Goal: Information Seeking & Learning: Find specific fact

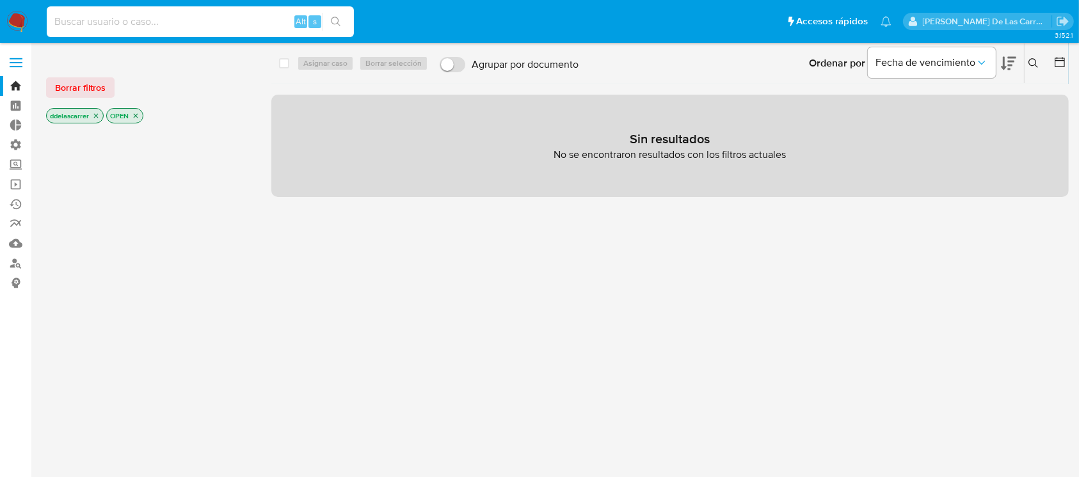
click at [200, 18] on input at bounding box center [200, 21] width 307 height 17
paste input "399886886"
type input "399886886"
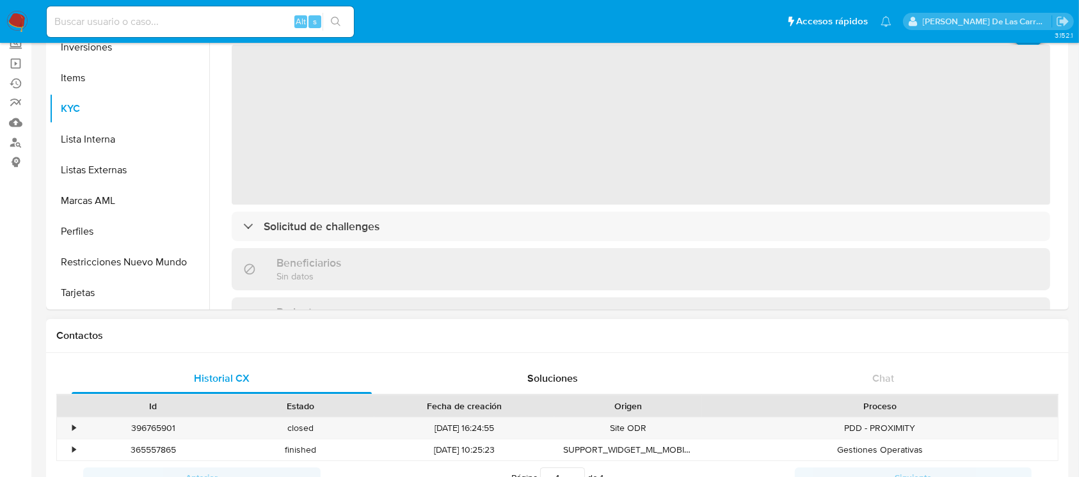
scroll to position [256, 0]
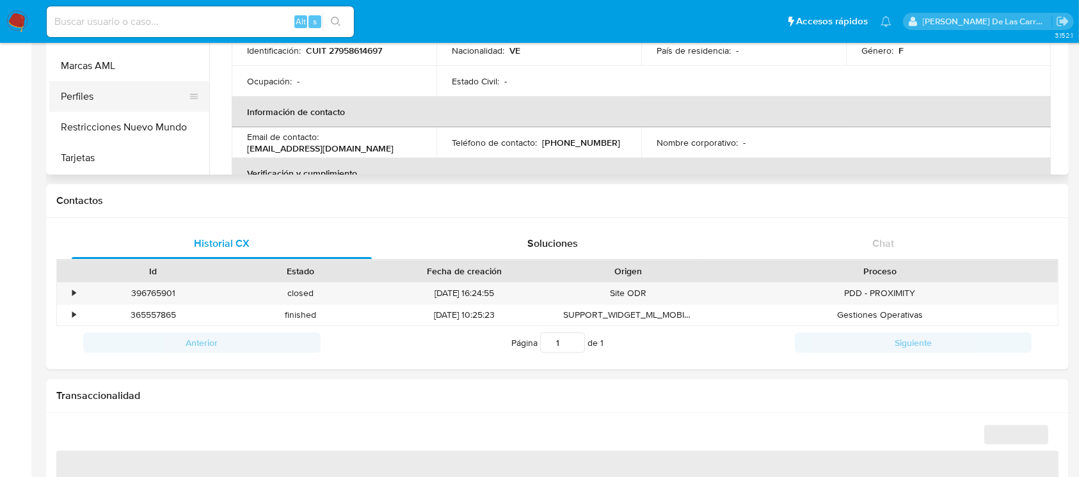
click at [94, 88] on button "Perfiles" at bounding box center [124, 96] width 150 height 31
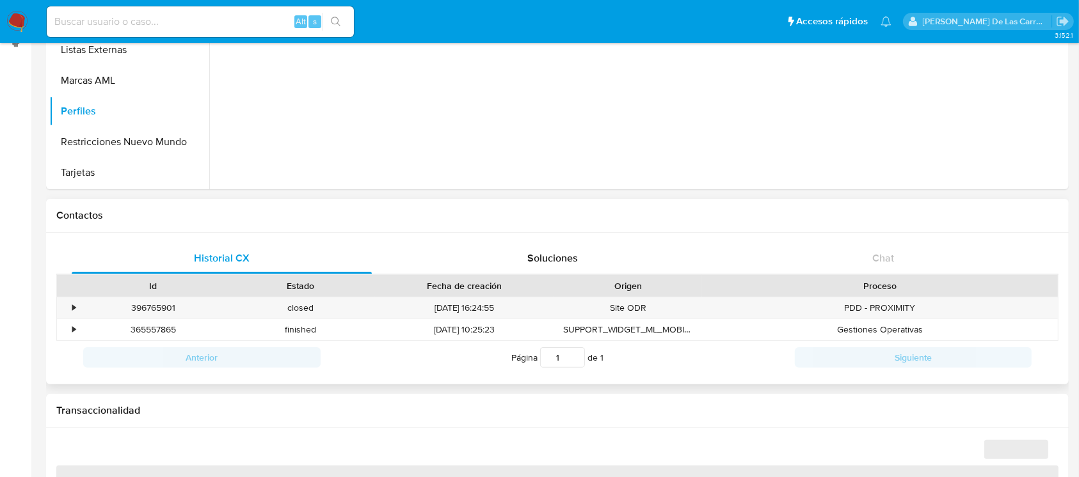
scroll to position [137, 0]
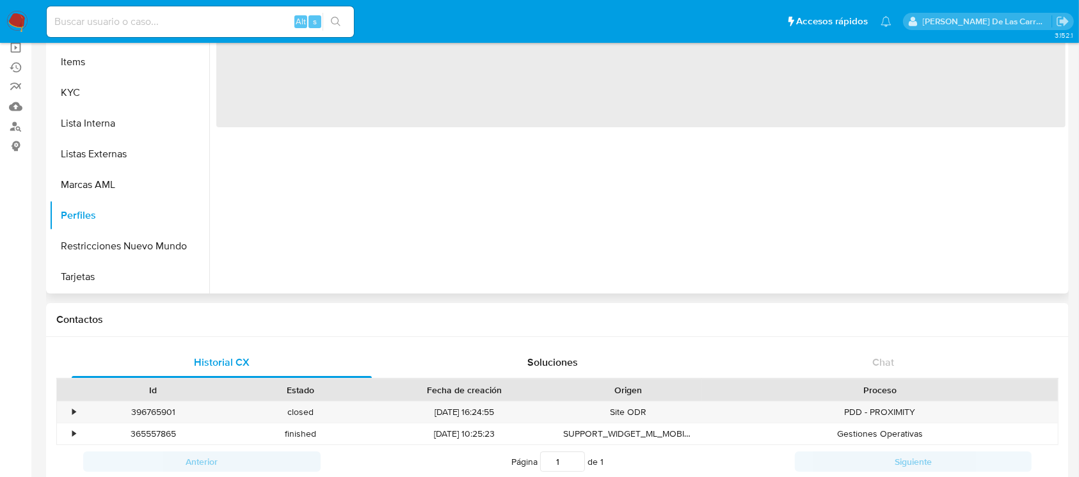
select select "10"
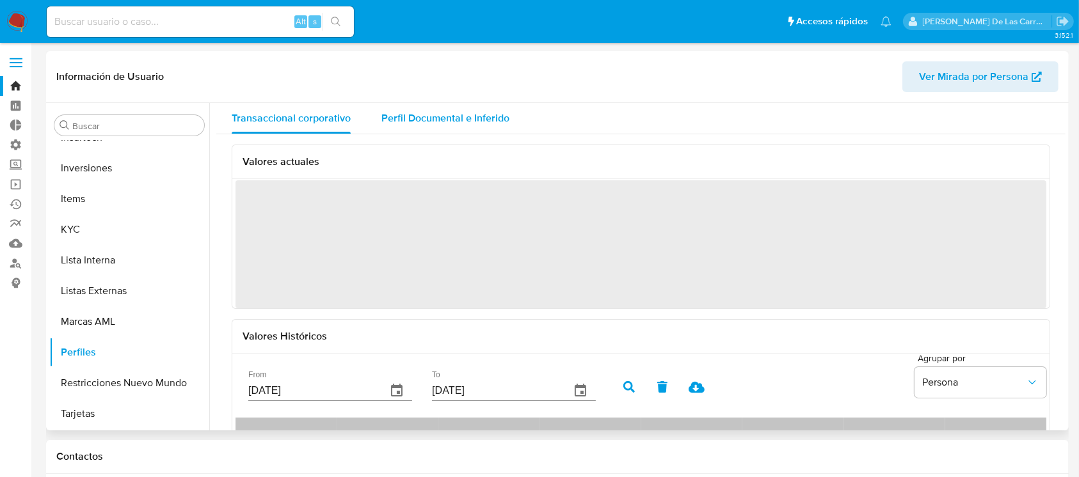
click at [420, 125] on span "Perfil Documental e Inferido" at bounding box center [445, 118] width 128 height 15
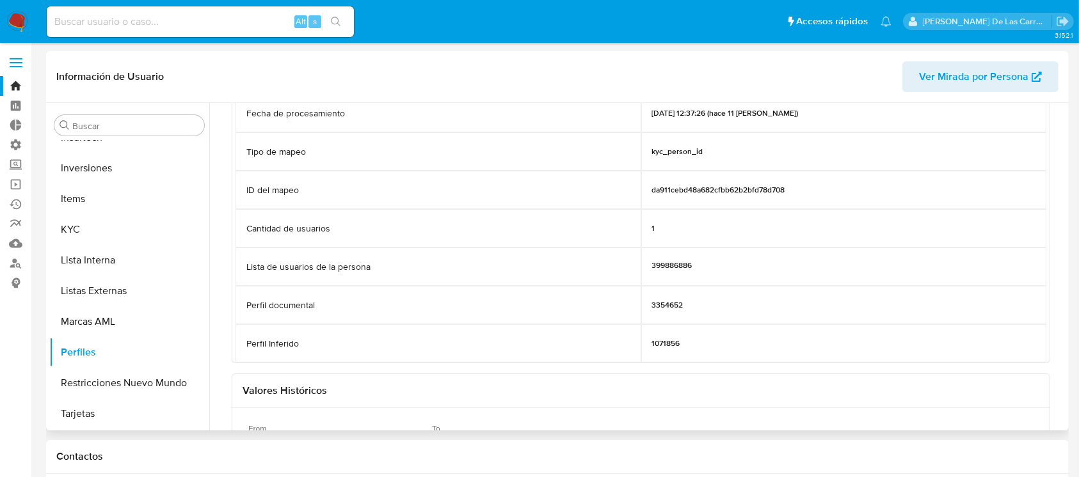
scroll to position [425, 0]
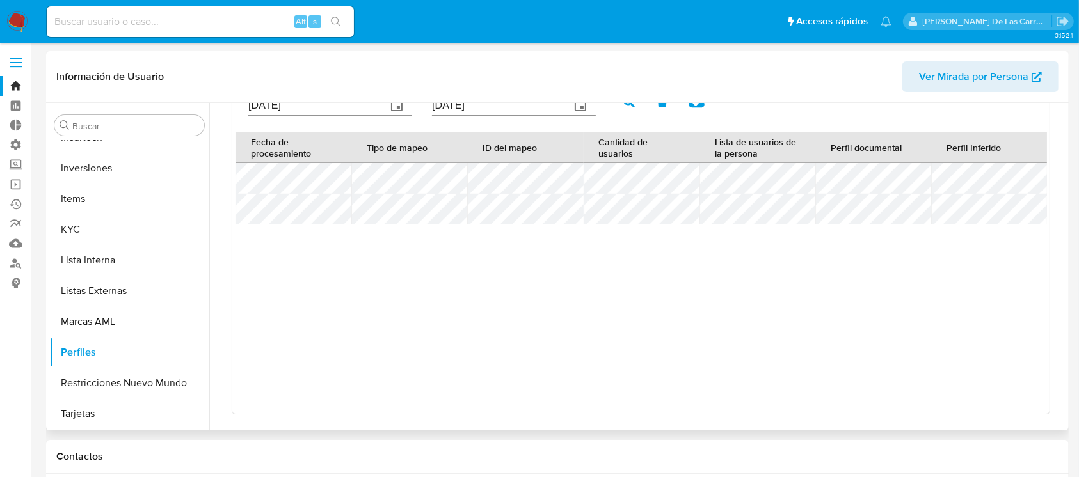
click at [949, 322] on div "Fecha de procesamiento Tipo de mapeo ID del mapeo Cantidad de usuarios Lista de…" at bounding box center [640, 273] width 811 height 282
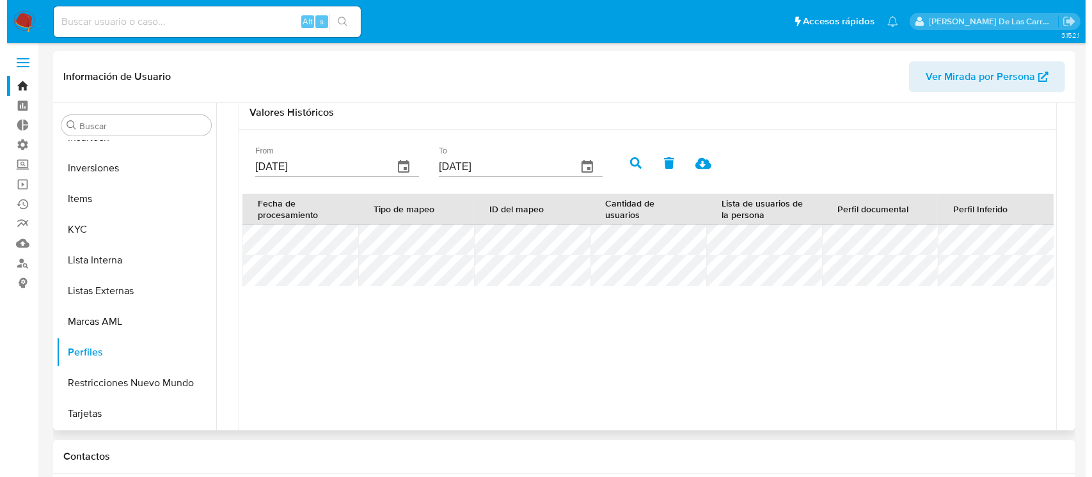
scroll to position [339, 0]
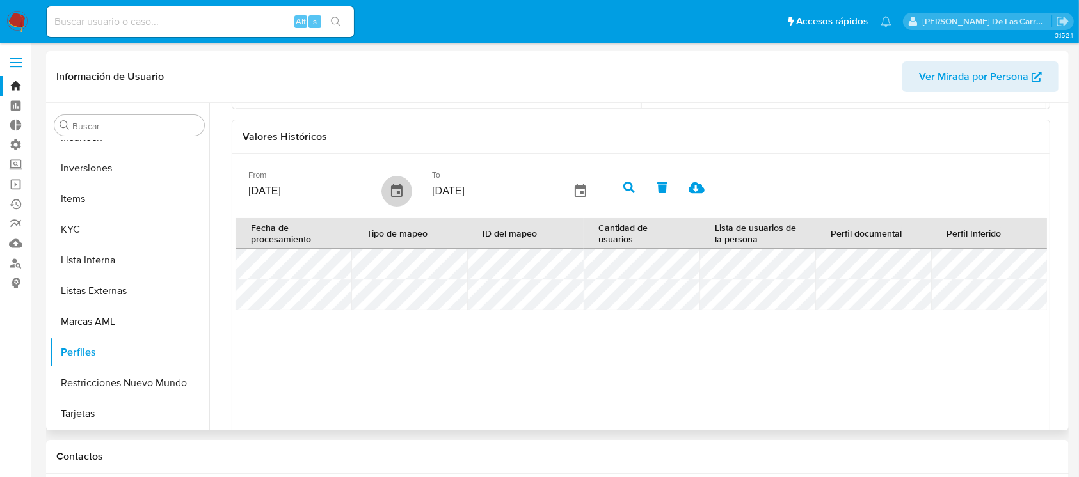
click at [394, 195] on icon "button" at bounding box center [396, 191] width 15 height 15
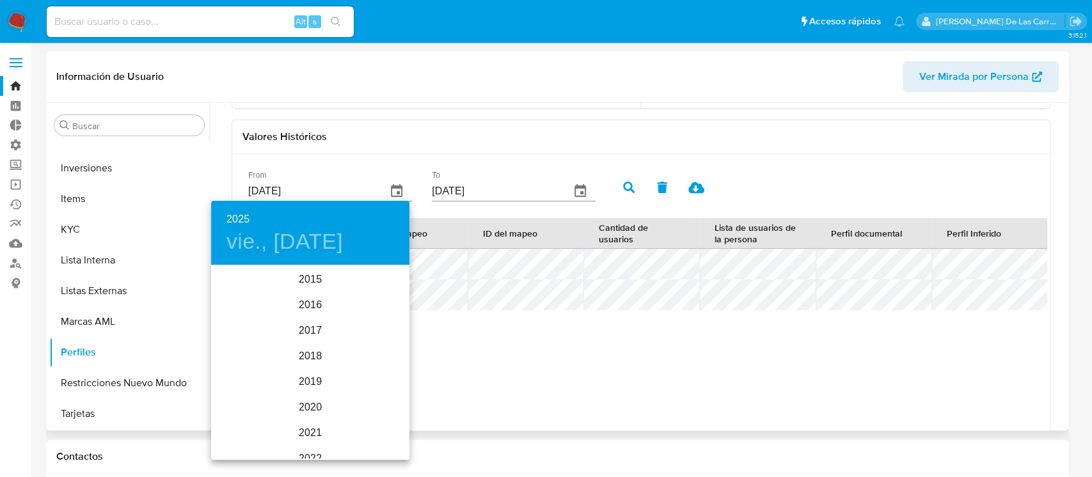
scroll to position [179, 0]
click at [307, 332] on div "2024" at bounding box center [310, 331] width 198 height 26
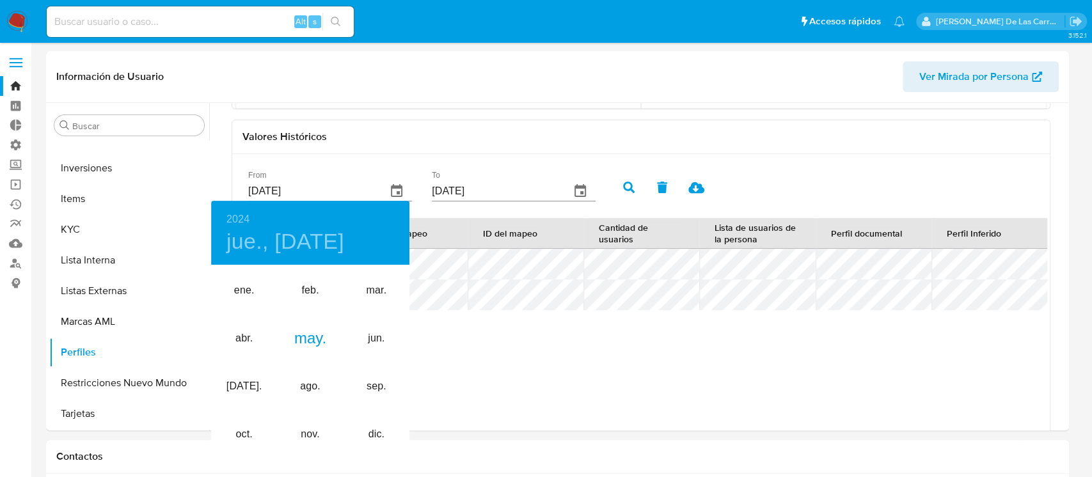
click at [395, 190] on div at bounding box center [546, 238] width 1092 height 477
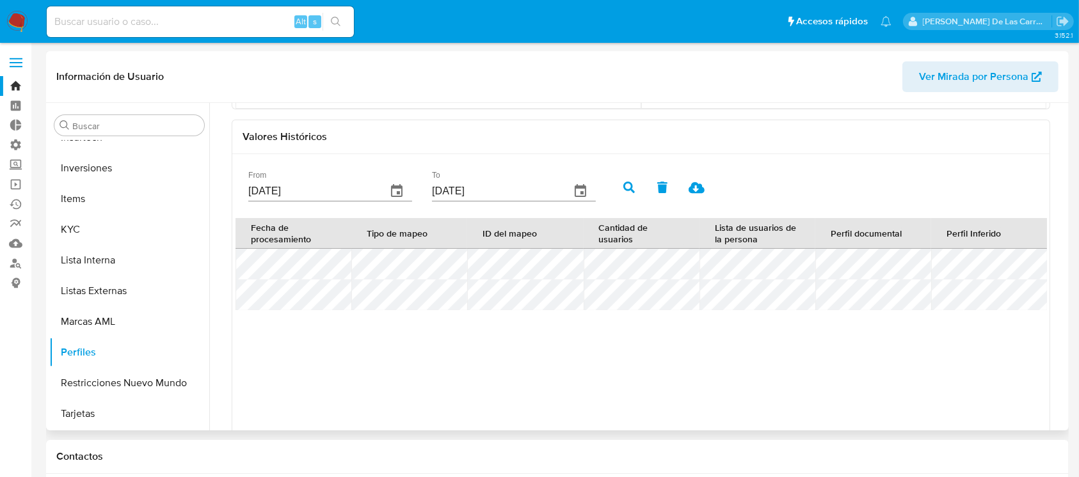
click at [395, 184] on icon "button" at bounding box center [397, 190] width 12 height 13
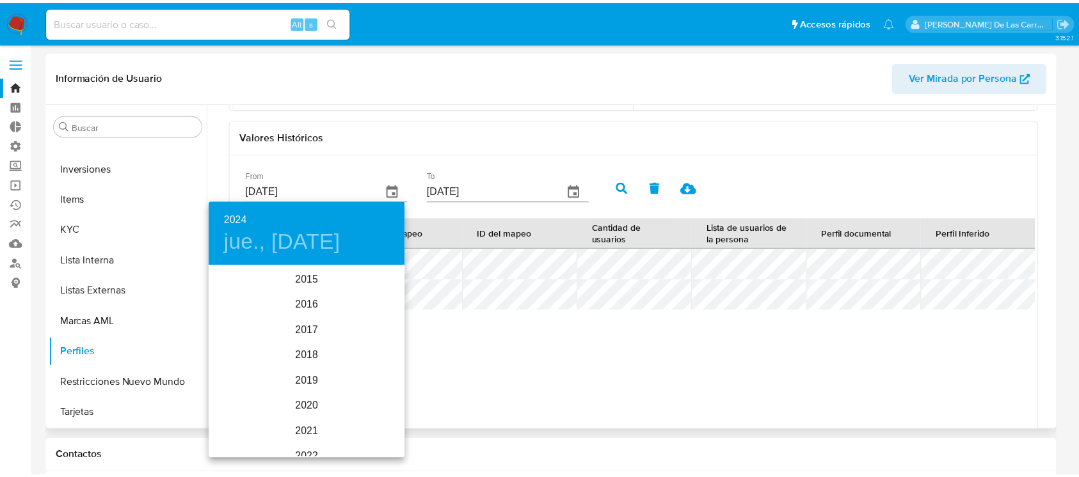
scroll to position [154, 0]
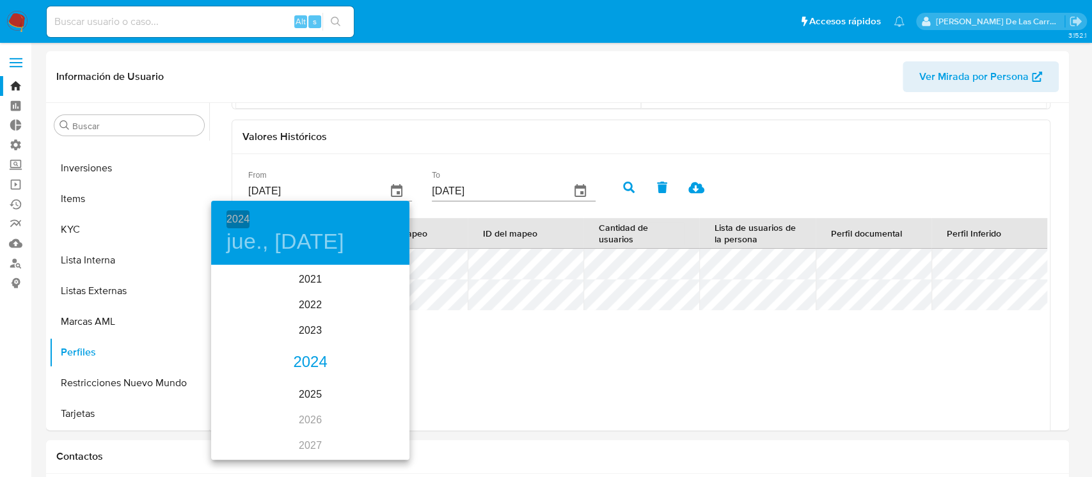
click at [234, 218] on h6 "2024" at bounding box center [238, 220] width 23 height 18
click at [237, 216] on h6 "2024" at bounding box center [238, 220] width 23 height 18
click at [313, 333] on div "2023" at bounding box center [310, 331] width 198 height 26
type input "[DATE]"
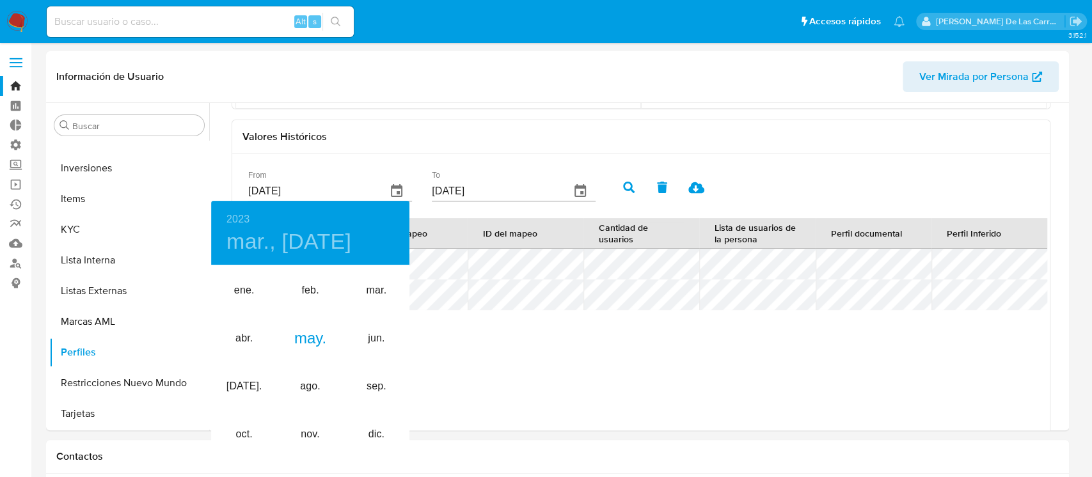
click at [884, 157] on div at bounding box center [546, 238] width 1092 height 477
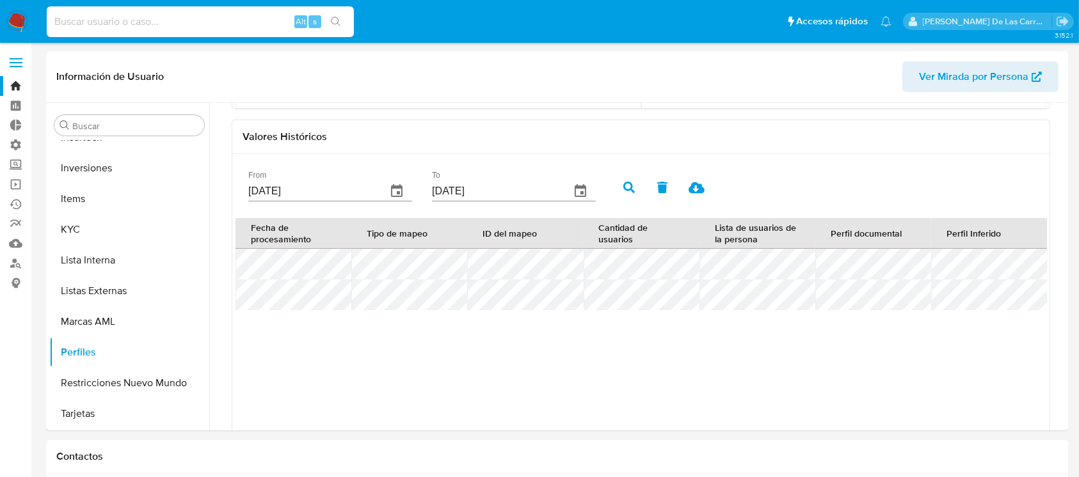
click at [127, 27] on input at bounding box center [200, 21] width 307 height 17
paste input "580577862"
type input "580577862"
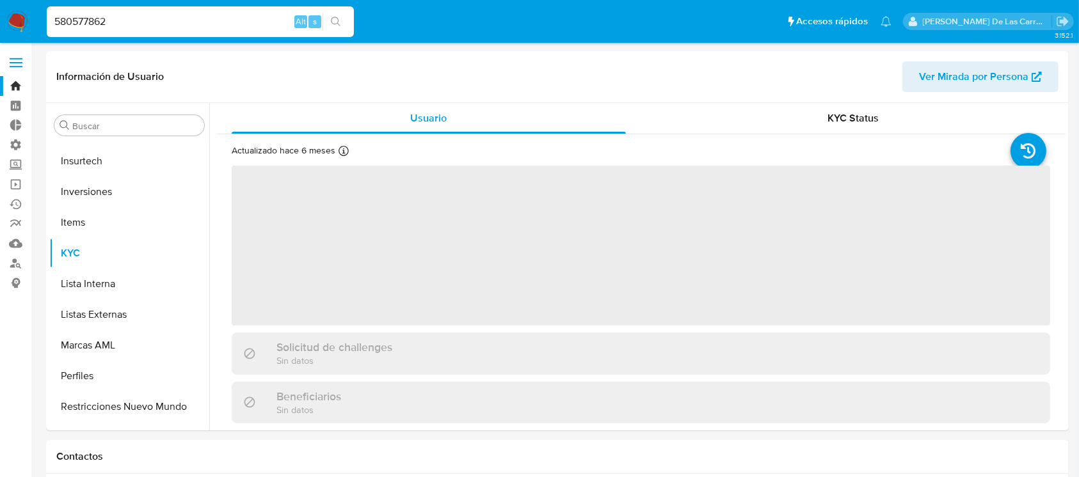
scroll to position [571, 0]
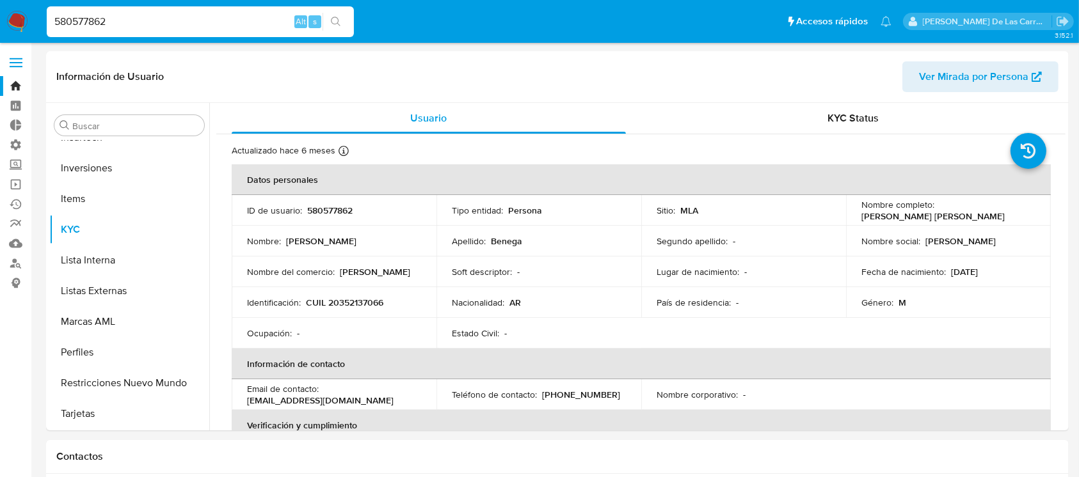
select select "10"
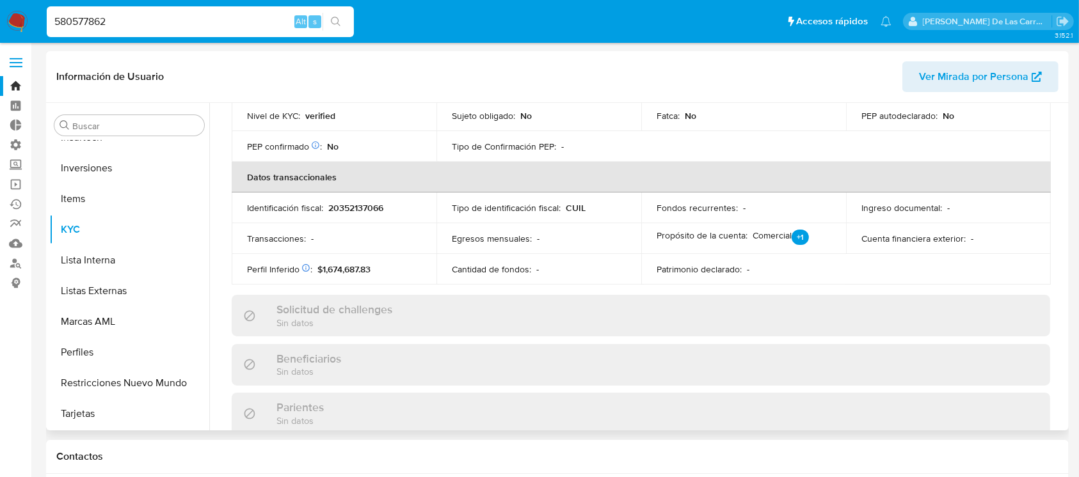
scroll to position [341, 0]
click at [86, 18] on input "580577862" at bounding box center [200, 21] width 307 height 17
paste input "399886886"
type input "399886886"
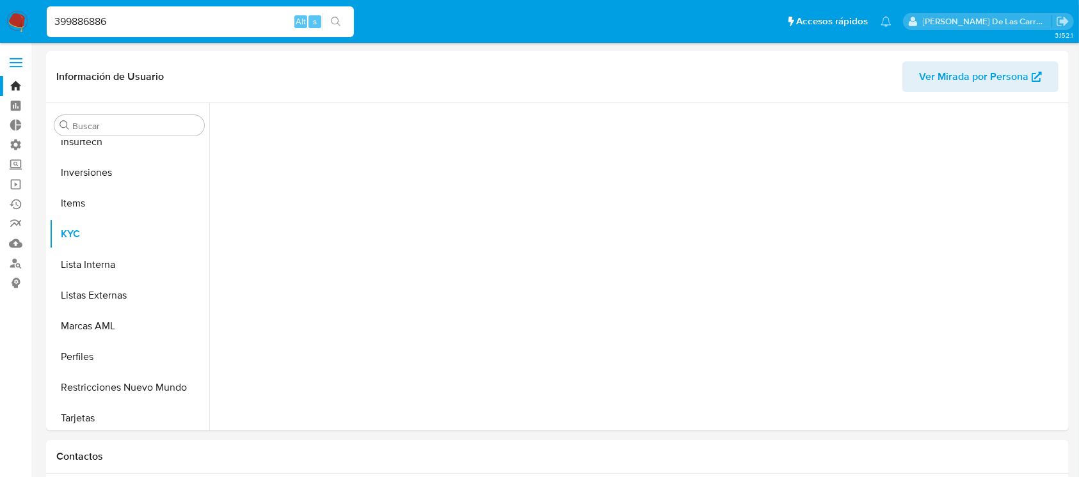
scroll to position [571, 0]
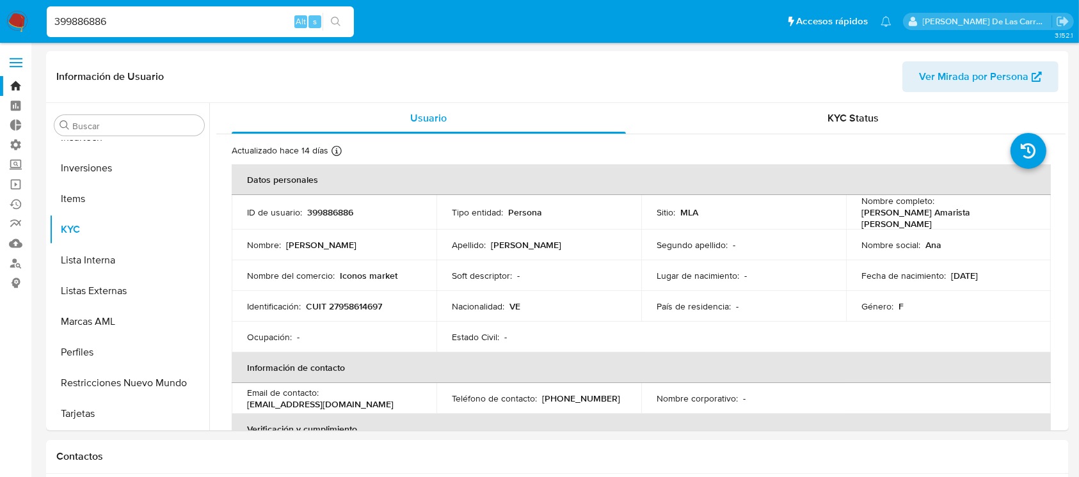
select select "10"
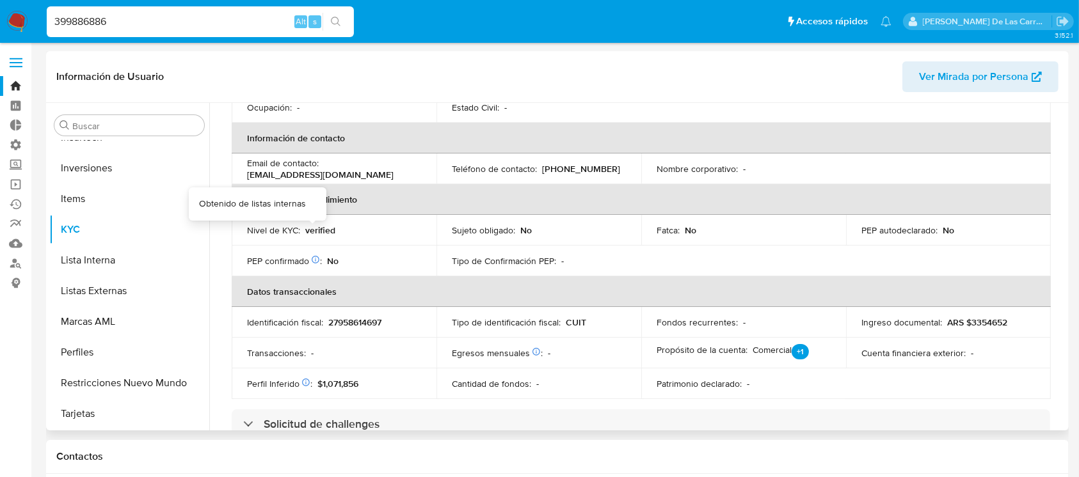
scroll to position [256, 0]
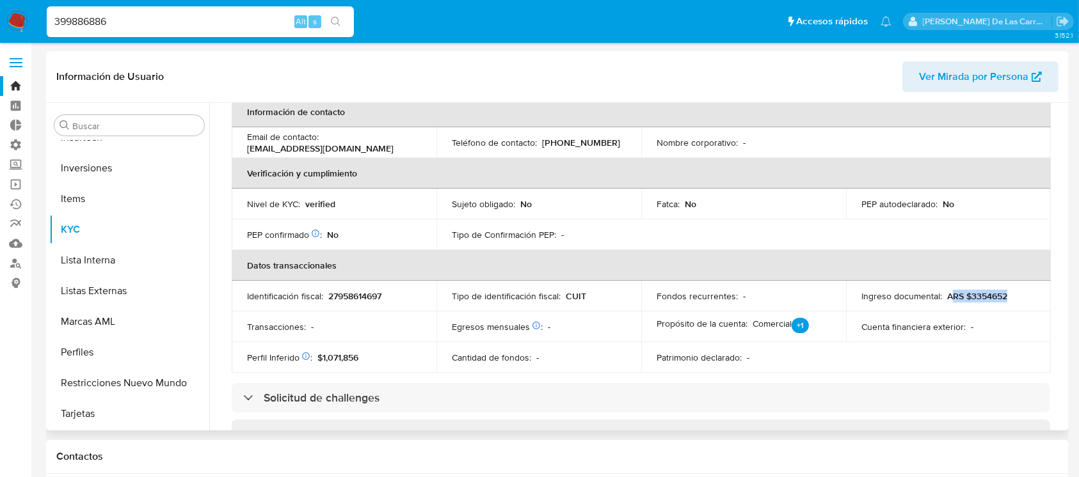
drag, startPoint x: 956, startPoint y: 292, endPoint x: 1020, endPoint y: 292, distance: 64.0
click at [1020, 292] on div "Ingreso documental : ARS $3354652" at bounding box center [948, 296] width 174 height 12
drag, startPoint x: 1015, startPoint y: 292, endPoint x: 720, endPoint y: 279, distance: 294.6
click at [1013, 293] on div "Ingreso documental : ARS $3354652" at bounding box center [948, 296] width 174 height 12
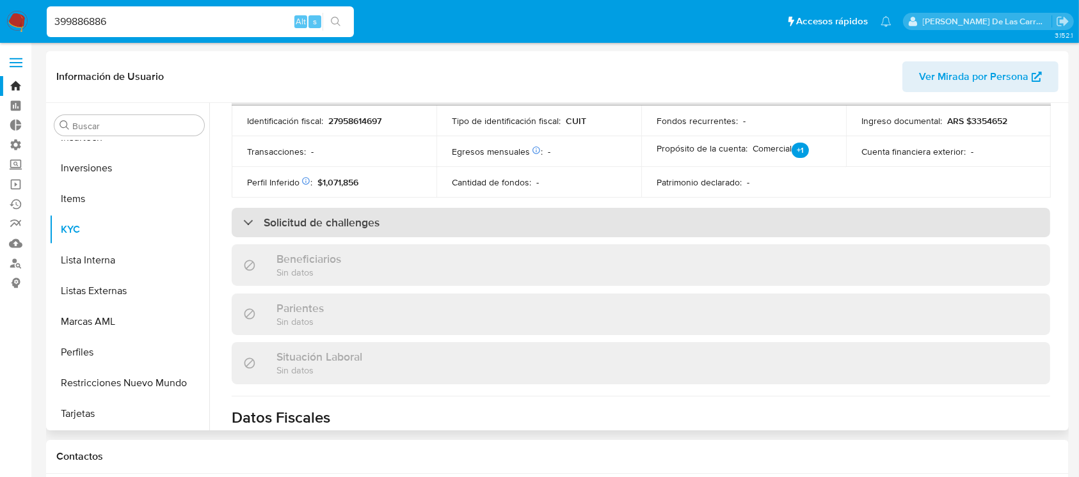
scroll to position [341, 0]
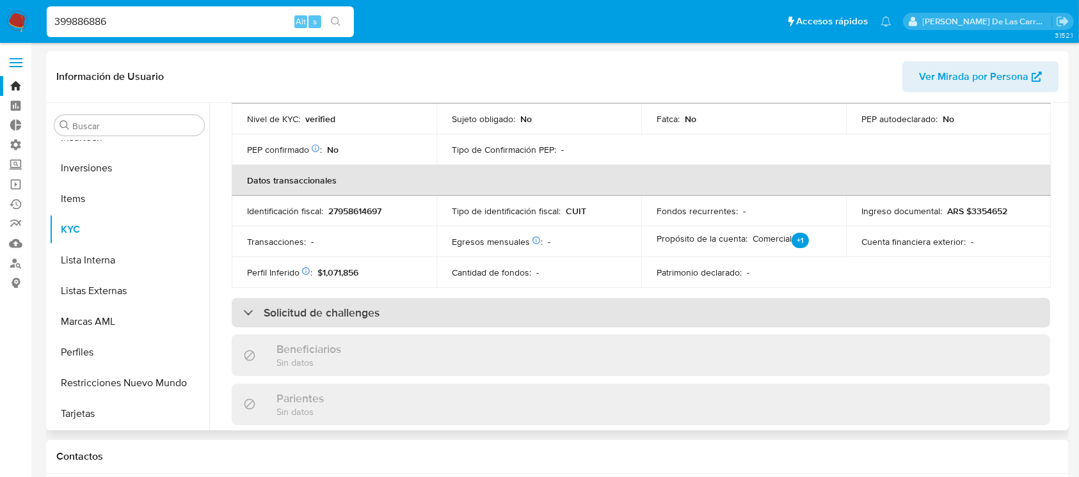
click at [251, 306] on div "Solicitud de challenges" at bounding box center [311, 313] width 136 height 14
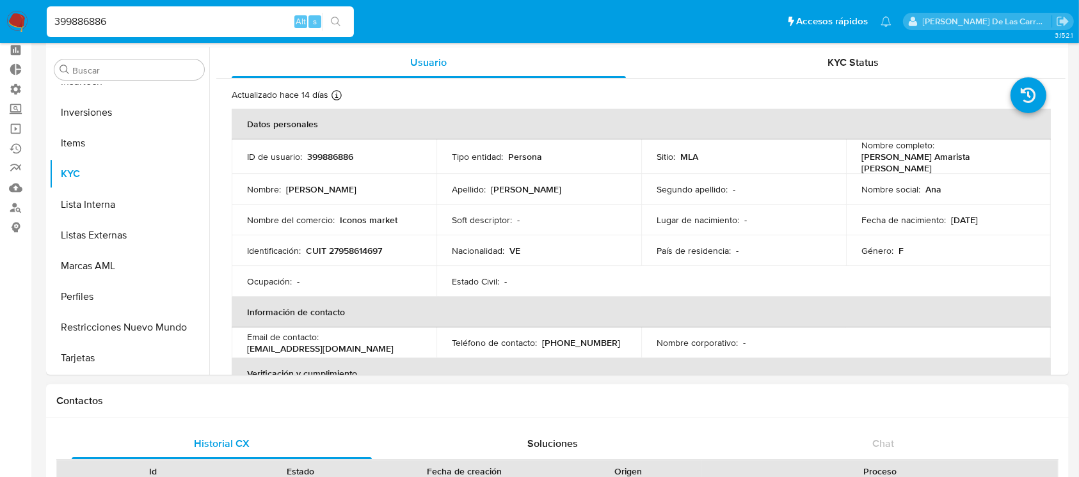
scroll to position [256, 0]
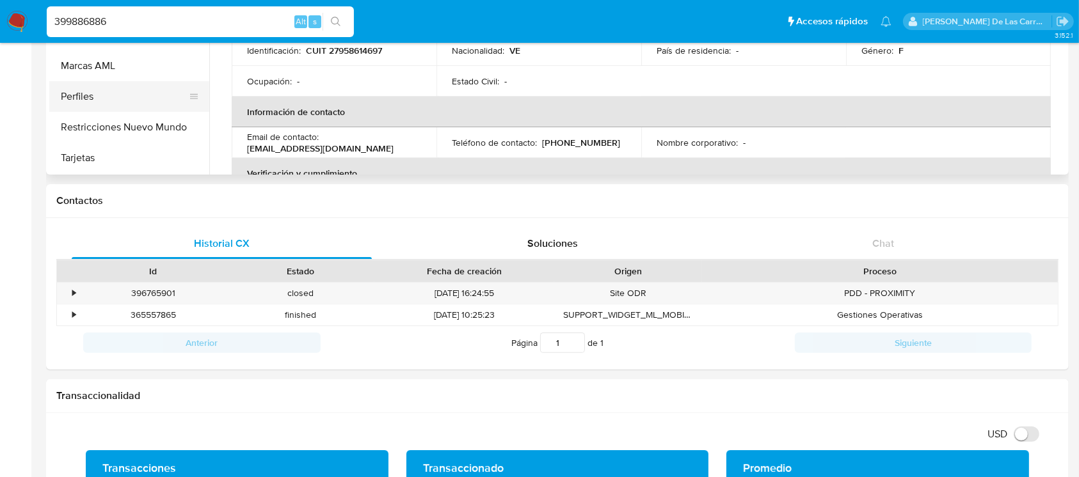
click at [95, 96] on button "Perfiles" at bounding box center [124, 96] width 150 height 31
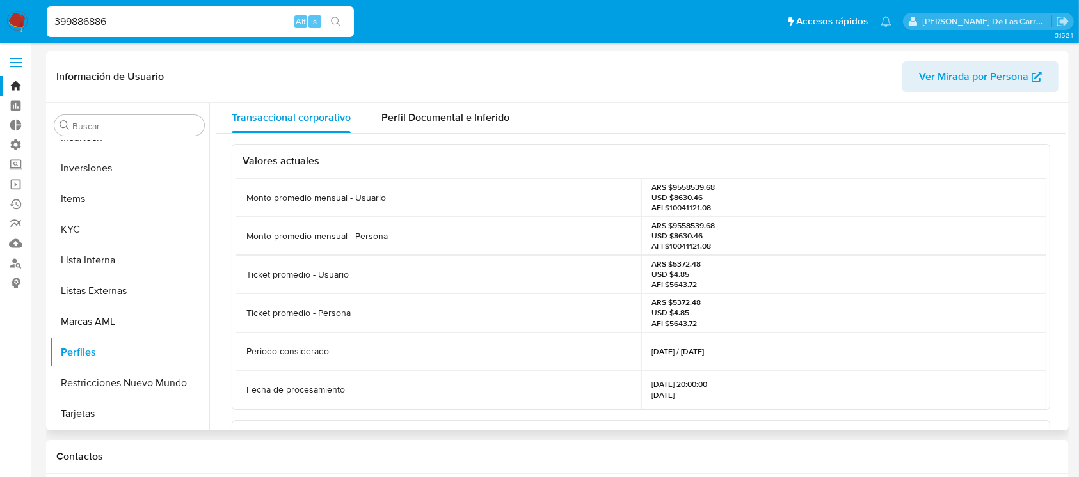
scroll to position [0, 0]
click at [428, 111] on span "Perfil Documental e Inferido" at bounding box center [445, 118] width 128 height 15
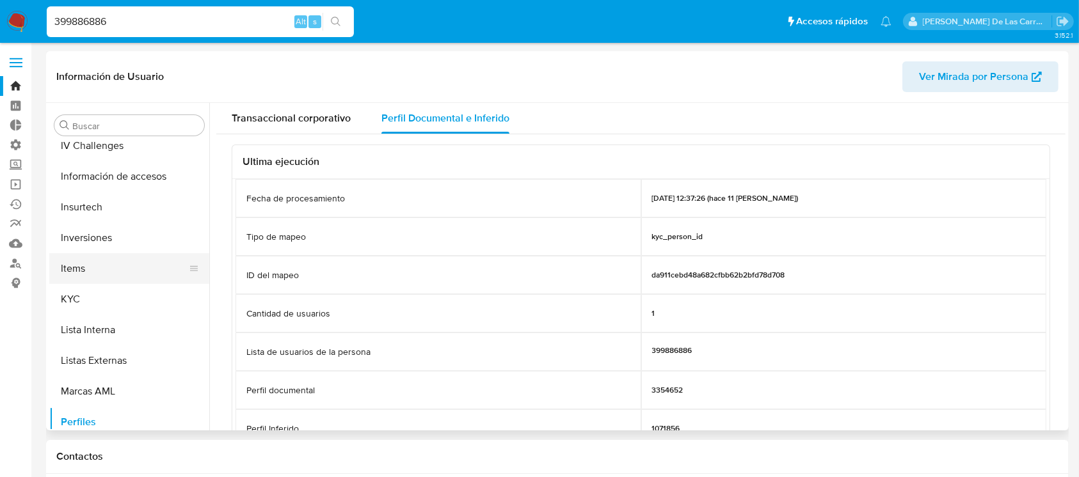
scroll to position [486, 0]
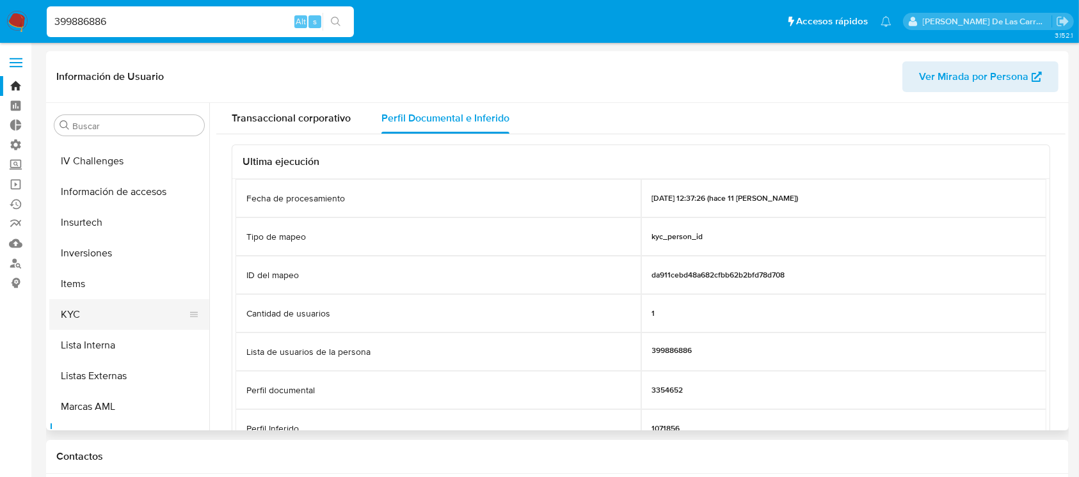
click at [86, 322] on button "KYC" at bounding box center [124, 314] width 150 height 31
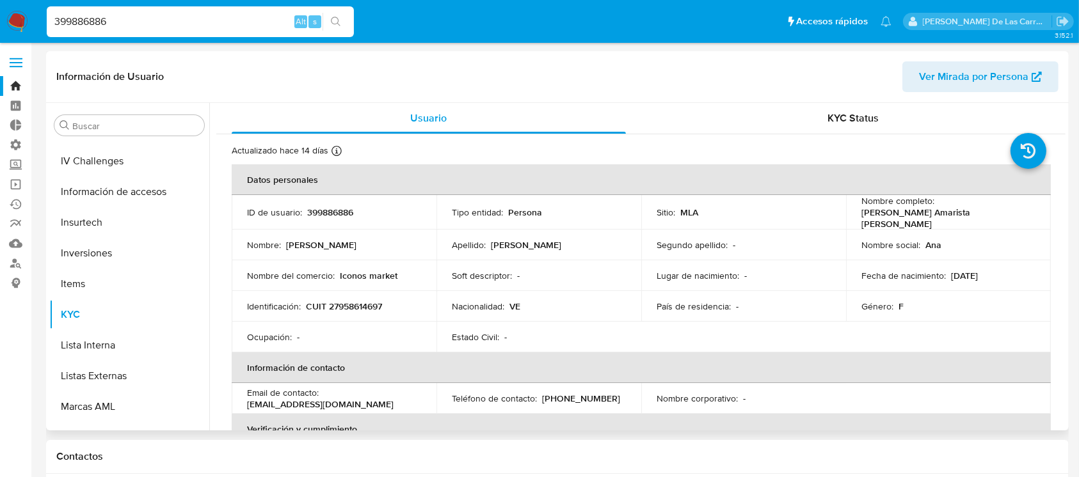
click at [338, 302] on p "CUIT 27958614697" at bounding box center [344, 307] width 76 height 12
copy p "27958614697"
